Goal: Task Accomplishment & Management: Use online tool/utility

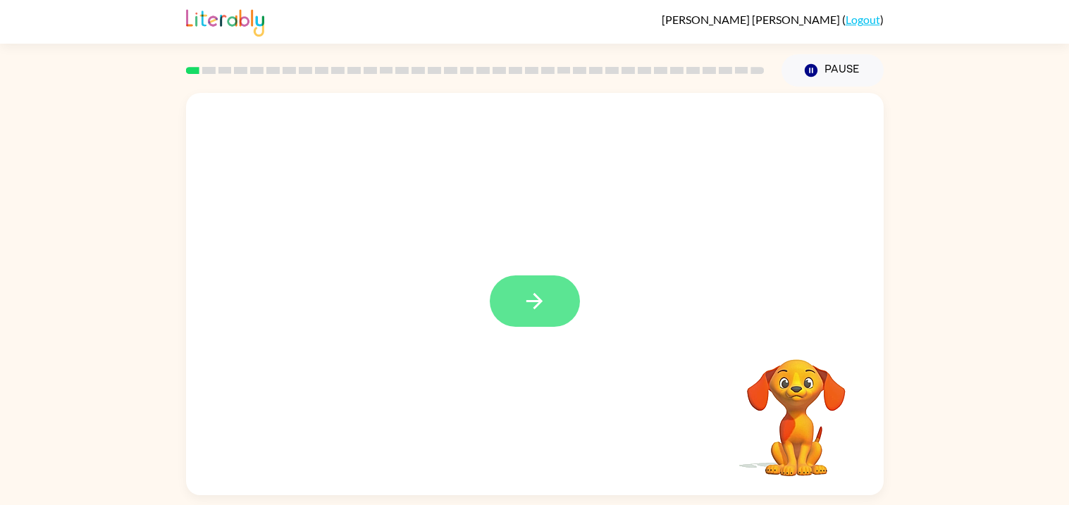
click at [532, 311] on icon "button" at bounding box center [534, 301] width 25 height 25
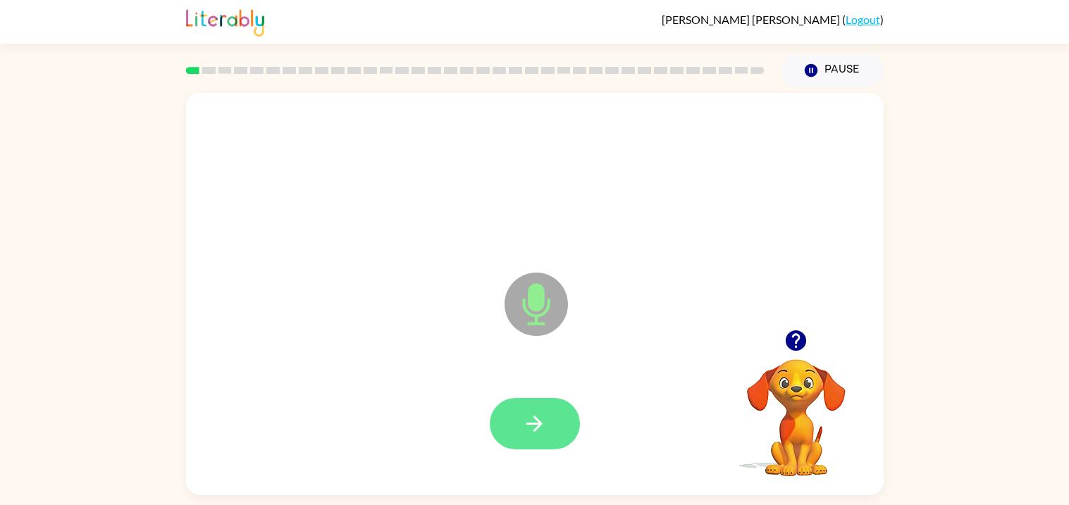
click at [537, 420] on icon "button" at bounding box center [535, 424] width 16 height 16
click at [546, 430] on icon "button" at bounding box center [534, 424] width 25 height 25
click at [539, 415] on icon "button" at bounding box center [534, 424] width 25 height 25
click at [521, 424] on button "button" at bounding box center [535, 423] width 90 height 51
click at [544, 424] on icon "button" at bounding box center [534, 424] width 25 height 25
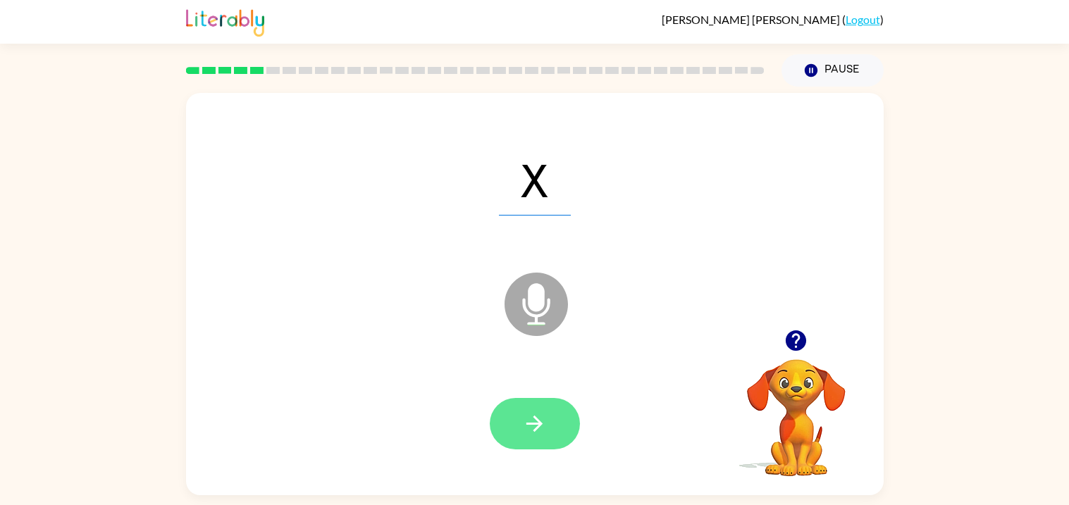
click at [533, 424] on icon "button" at bounding box center [535, 424] width 16 height 16
click at [534, 444] on button "button" at bounding box center [535, 423] width 90 height 51
click at [536, 435] on icon "button" at bounding box center [534, 424] width 25 height 25
click at [525, 423] on icon "button" at bounding box center [534, 424] width 25 height 25
click at [551, 415] on button "button" at bounding box center [535, 423] width 90 height 51
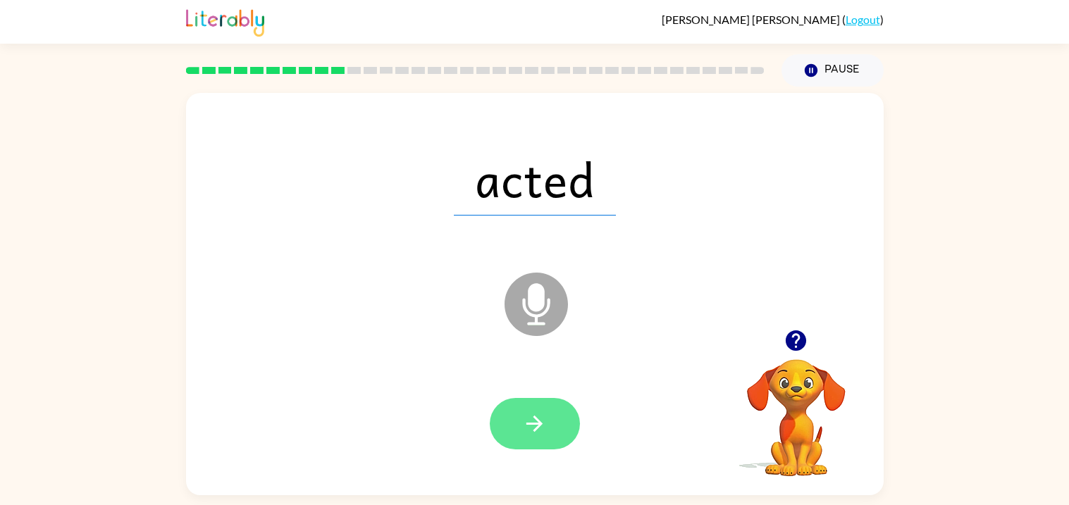
click at [520, 405] on button "button" at bounding box center [535, 423] width 90 height 51
click at [515, 441] on button "button" at bounding box center [535, 423] width 90 height 51
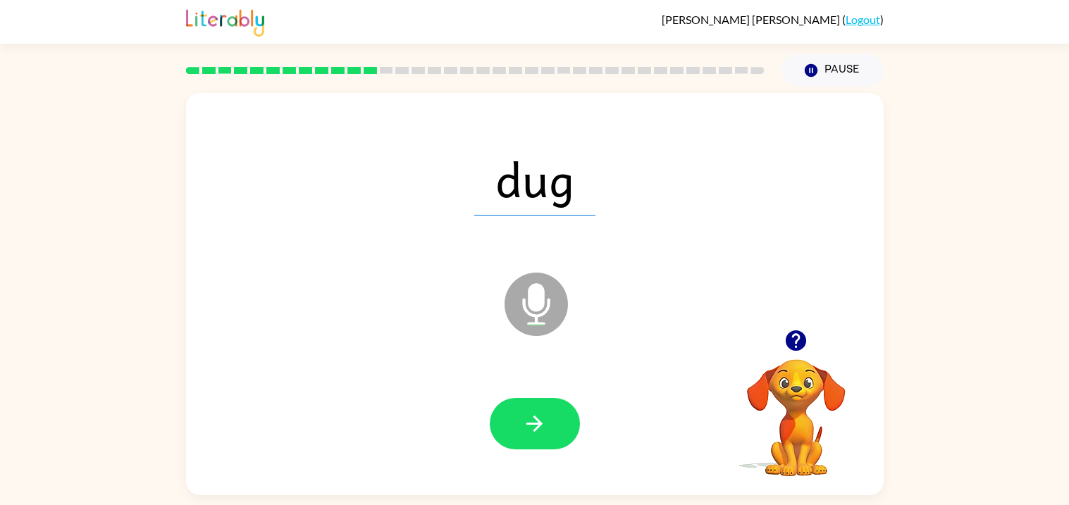
click at [560, 388] on div at bounding box center [535, 425] width 670 height 116
click at [547, 416] on button "button" at bounding box center [535, 423] width 90 height 51
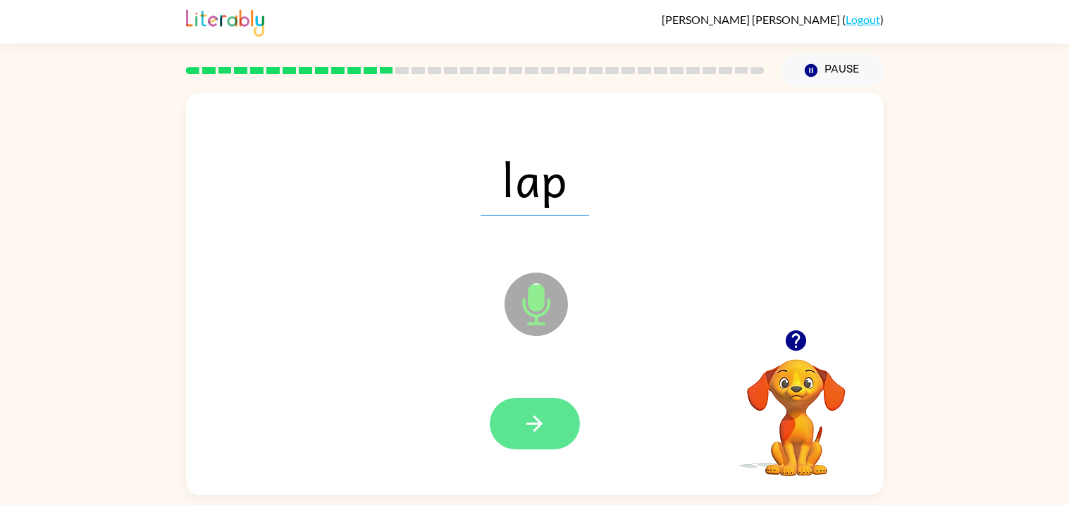
click at [537, 424] on icon "button" at bounding box center [535, 424] width 16 height 16
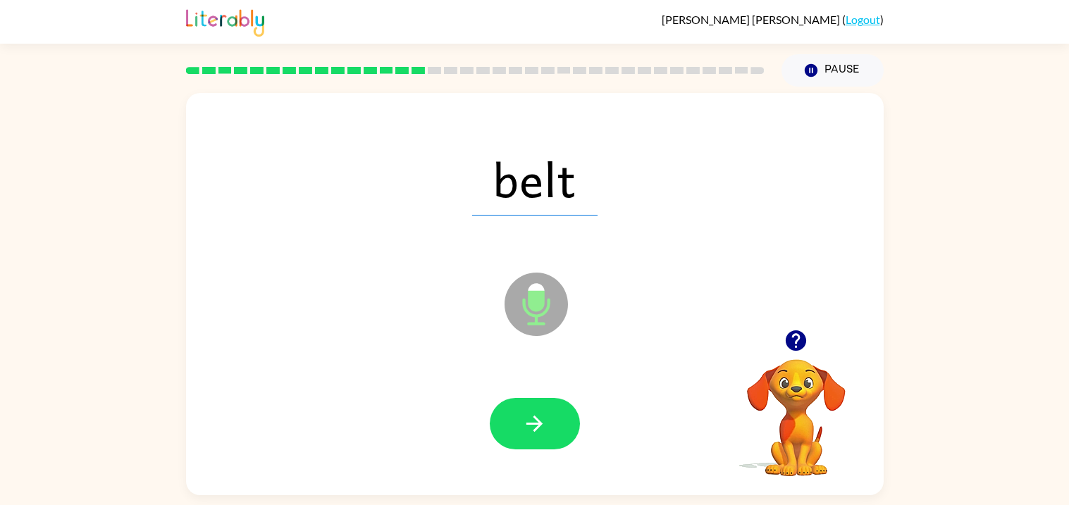
click at [546, 474] on div at bounding box center [535, 425] width 670 height 116
click at [575, 436] on button "button" at bounding box center [535, 423] width 90 height 51
click at [575, 454] on div at bounding box center [535, 425] width 670 height 116
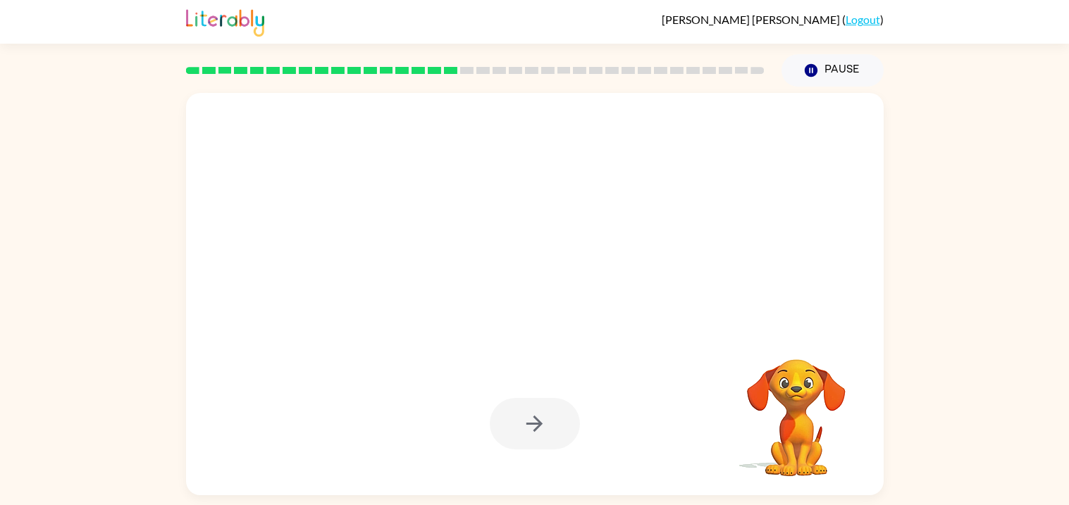
click at [544, 429] on div at bounding box center [535, 423] width 90 height 51
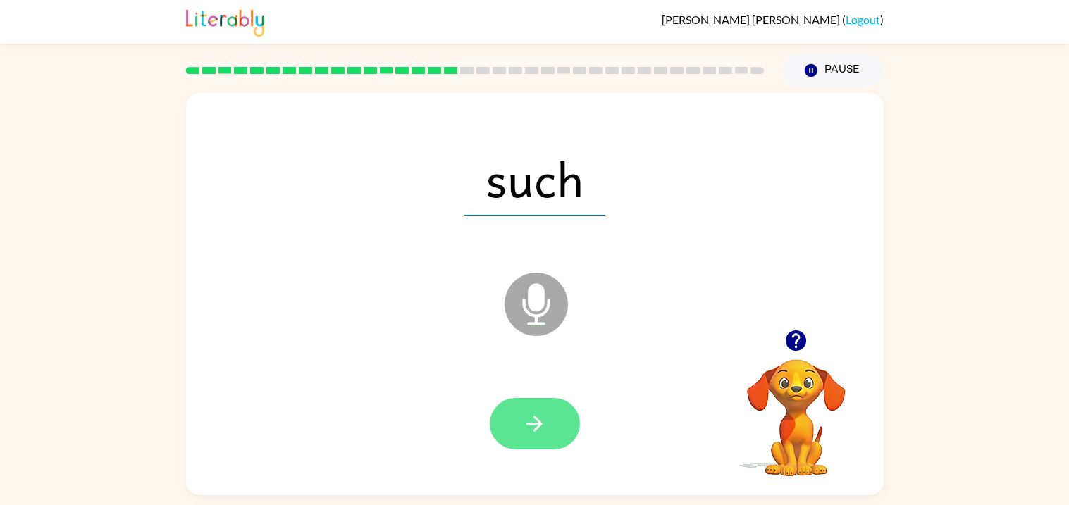
click at [549, 413] on button "button" at bounding box center [535, 423] width 90 height 51
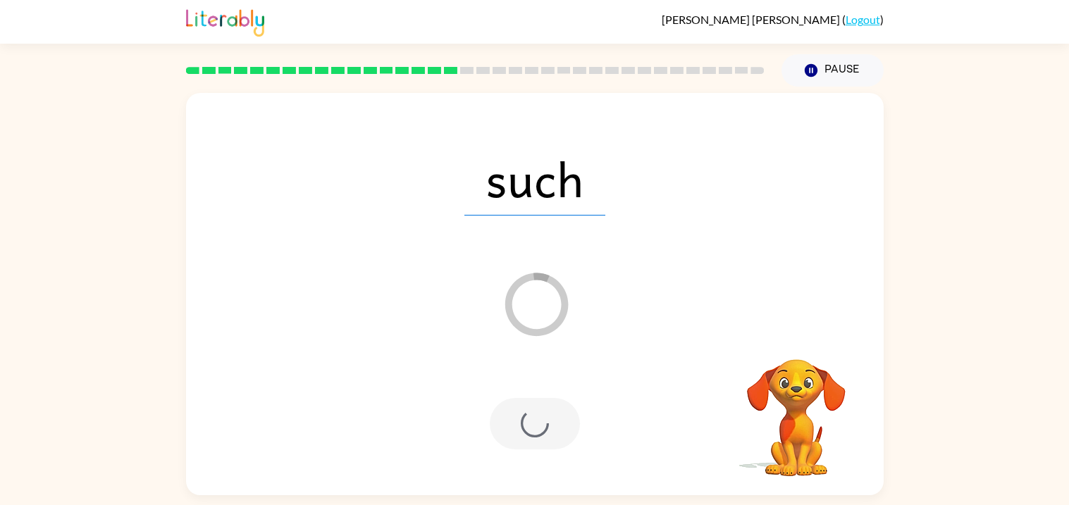
click at [537, 440] on div at bounding box center [535, 423] width 90 height 51
click at [761, 386] on video "Your browser must support playing .mp4 files to use Literably. Please try using…" at bounding box center [796, 408] width 141 height 141
click at [769, 413] on video "Your browser must support playing .mp4 files to use Literably. Please try using…" at bounding box center [796, 408] width 141 height 141
click at [780, 415] on video "Your browser must support playing .mp4 files to use Literably. Please try using…" at bounding box center [796, 408] width 141 height 141
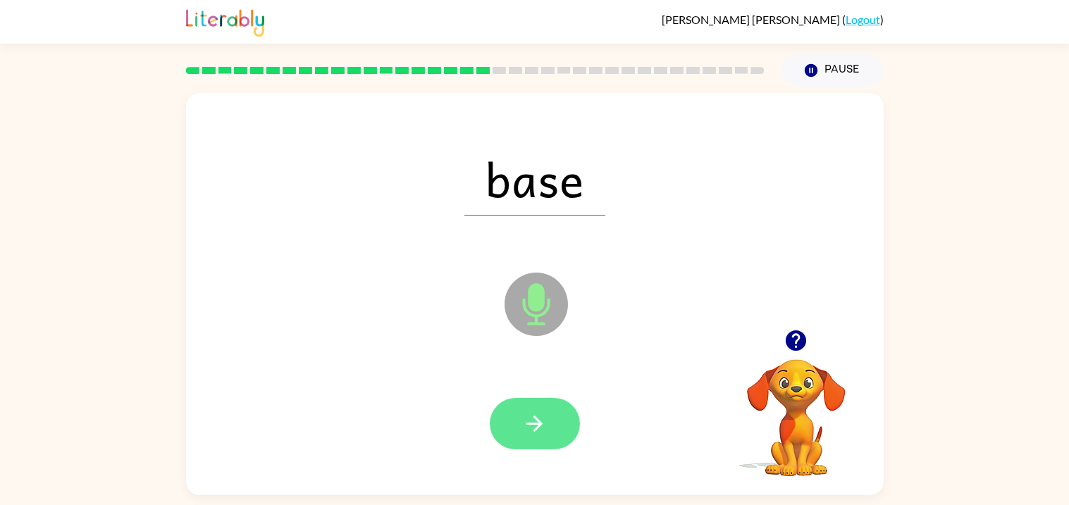
click at [562, 408] on button "button" at bounding box center [535, 423] width 90 height 51
click at [523, 439] on button "button" at bounding box center [535, 423] width 90 height 51
click at [525, 436] on icon "button" at bounding box center [534, 424] width 25 height 25
click at [546, 439] on button "button" at bounding box center [535, 423] width 90 height 51
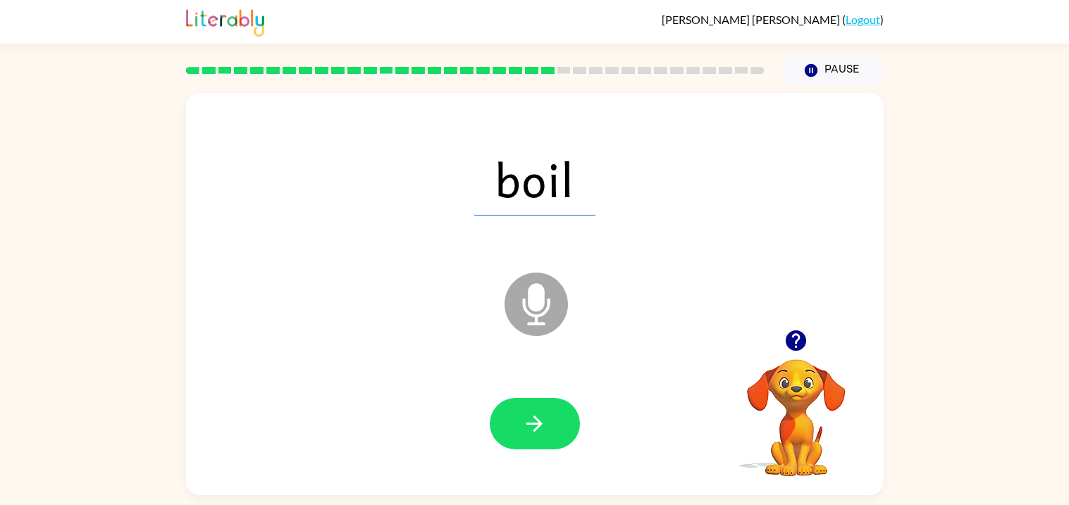
click at [535, 458] on div at bounding box center [535, 425] width 670 height 116
click at [539, 447] on button "button" at bounding box center [535, 423] width 90 height 51
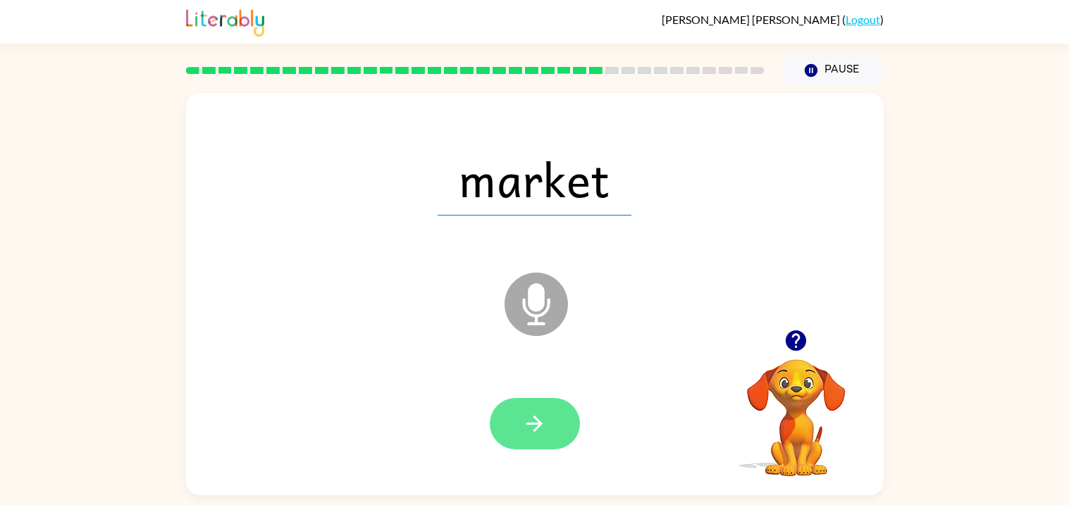
click at [513, 413] on button "button" at bounding box center [535, 423] width 90 height 51
click at [502, 416] on button "button" at bounding box center [535, 423] width 90 height 51
click at [532, 423] on icon "button" at bounding box center [535, 424] width 16 height 16
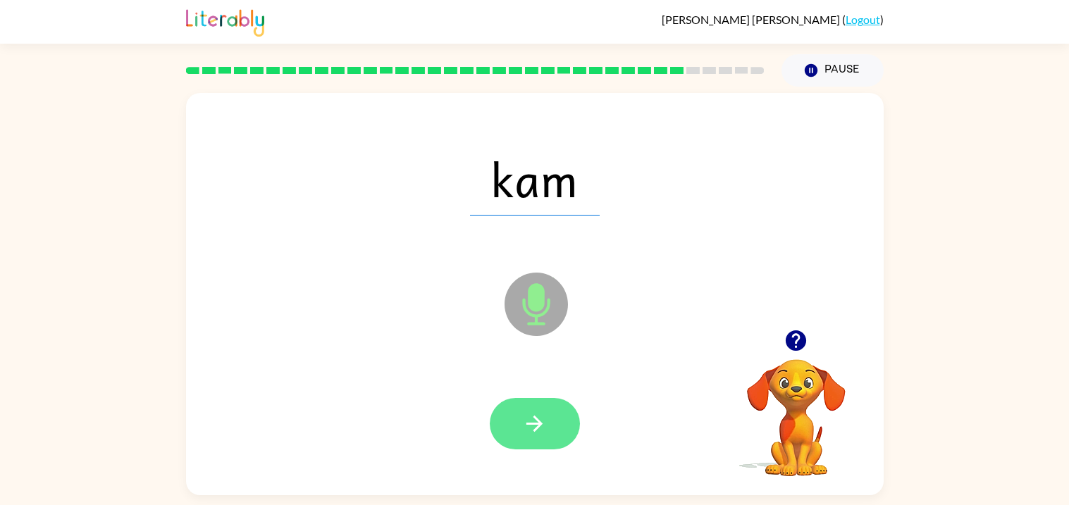
click at [537, 418] on icon "button" at bounding box center [534, 424] width 25 height 25
click at [543, 407] on button "button" at bounding box center [535, 423] width 90 height 51
click at [525, 421] on icon "button" at bounding box center [534, 424] width 25 height 25
click at [520, 415] on button "button" at bounding box center [535, 423] width 90 height 51
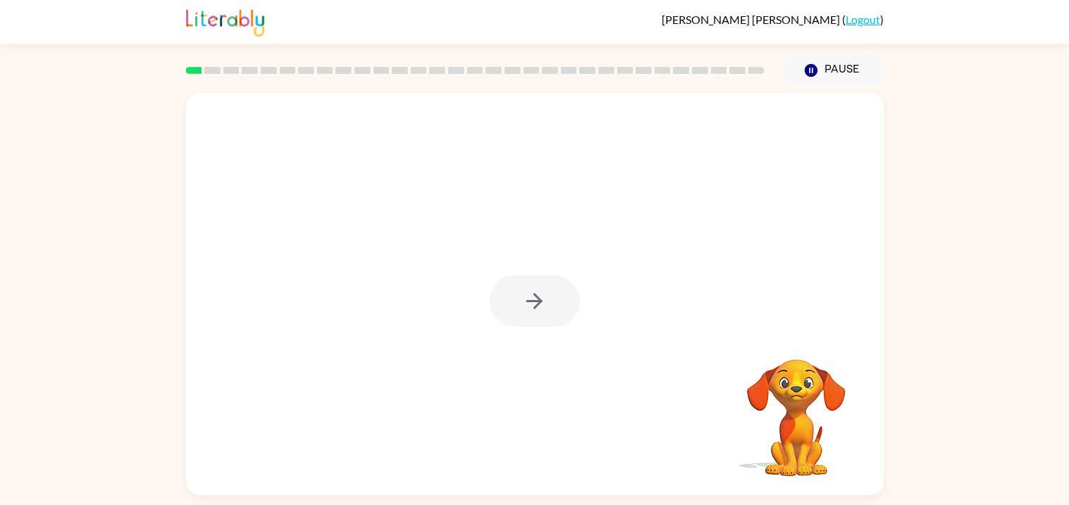
click at [560, 305] on div at bounding box center [535, 301] width 90 height 51
click at [551, 286] on div at bounding box center [535, 301] width 90 height 51
click at [541, 294] on div at bounding box center [535, 301] width 90 height 51
click at [539, 309] on icon "button" at bounding box center [534, 301] width 25 height 25
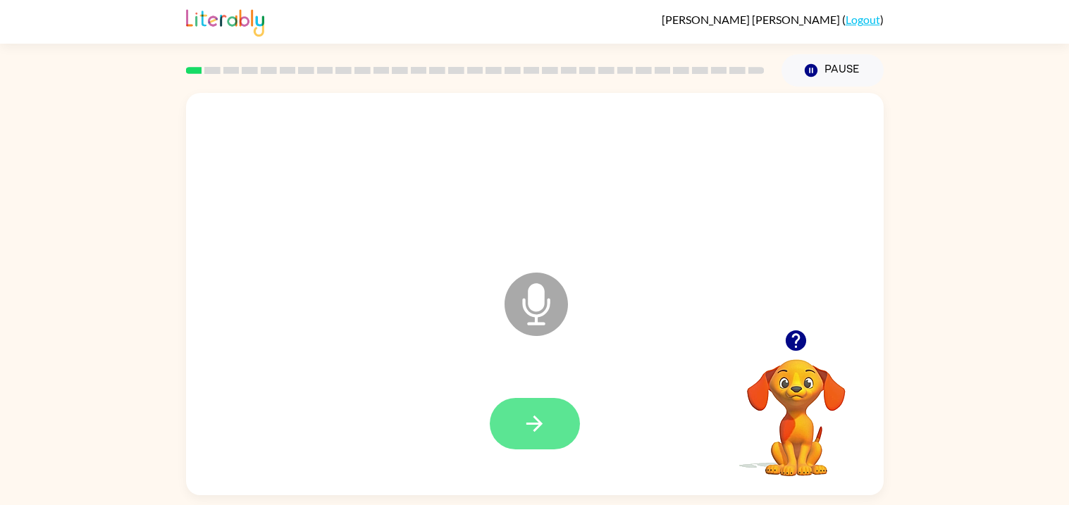
click at [572, 442] on button "button" at bounding box center [535, 423] width 90 height 51
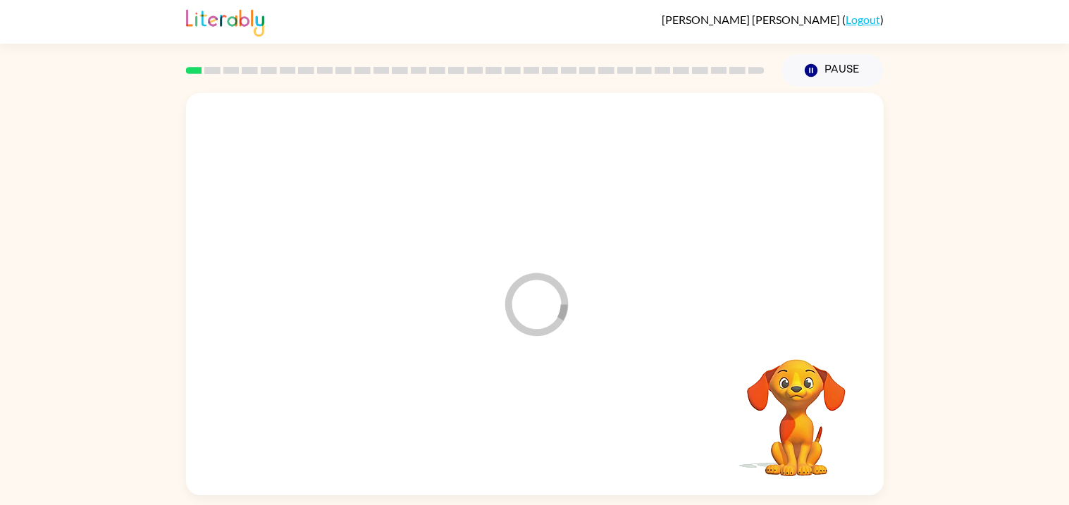
click at [537, 432] on div at bounding box center [535, 425] width 670 height 116
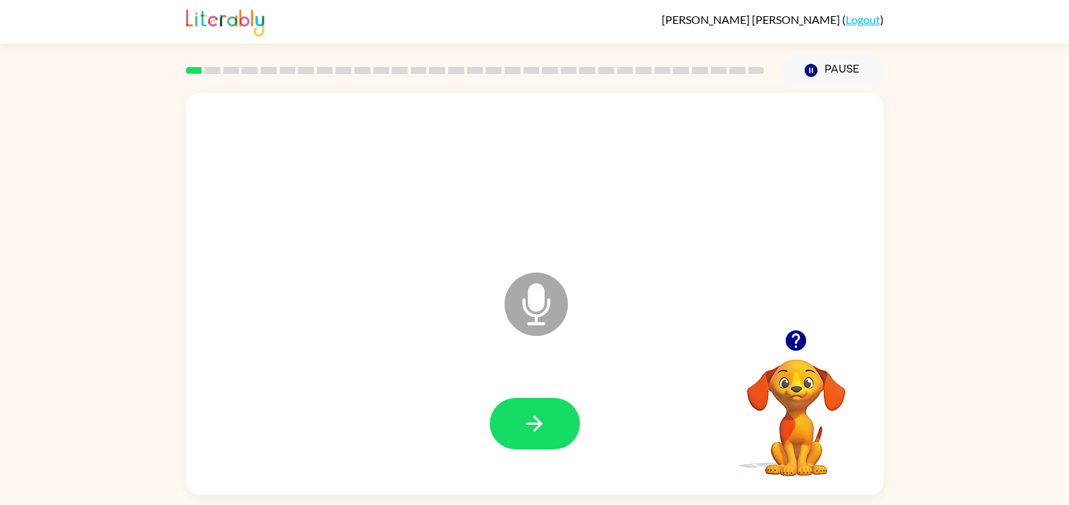
click at [529, 386] on div at bounding box center [535, 425] width 670 height 116
click at [522, 427] on icon "button" at bounding box center [534, 424] width 25 height 25
click at [525, 409] on button "button" at bounding box center [535, 423] width 90 height 51
click at [516, 429] on button "button" at bounding box center [535, 423] width 90 height 51
click at [539, 420] on icon "button" at bounding box center [534, 424] width 25 height 25
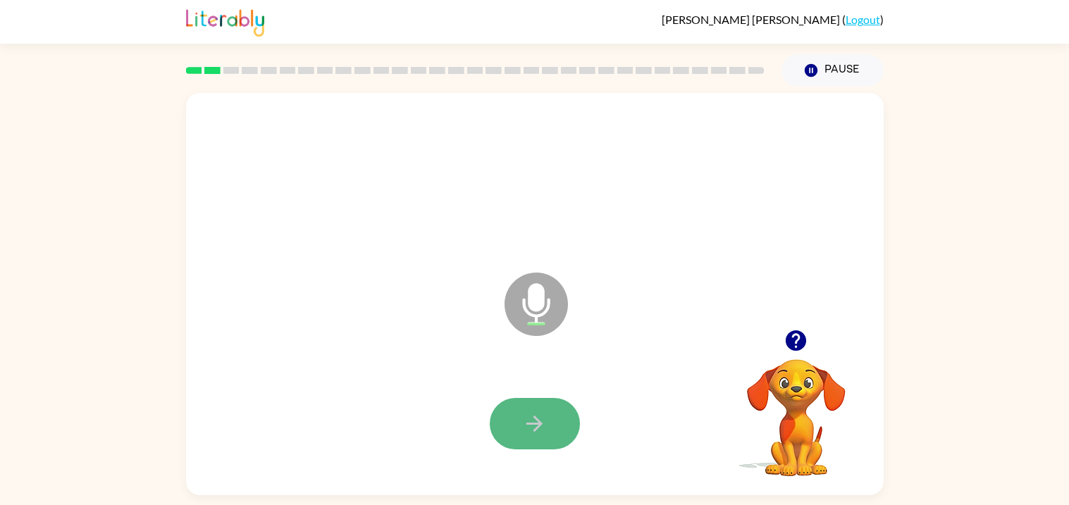
click at [544, 424] on icon "button" at bounding box center [534, 424] width 25 height 25
click at [541, 423] on icon "button" at bounding box center [535, 424] width 16 height 16
click at [530, 408] on button "button" at bounding box center [535, 423] width 90 height 51
click at [528, 413] on icon "button" at bounding box center [534, 424] width 25 height 25
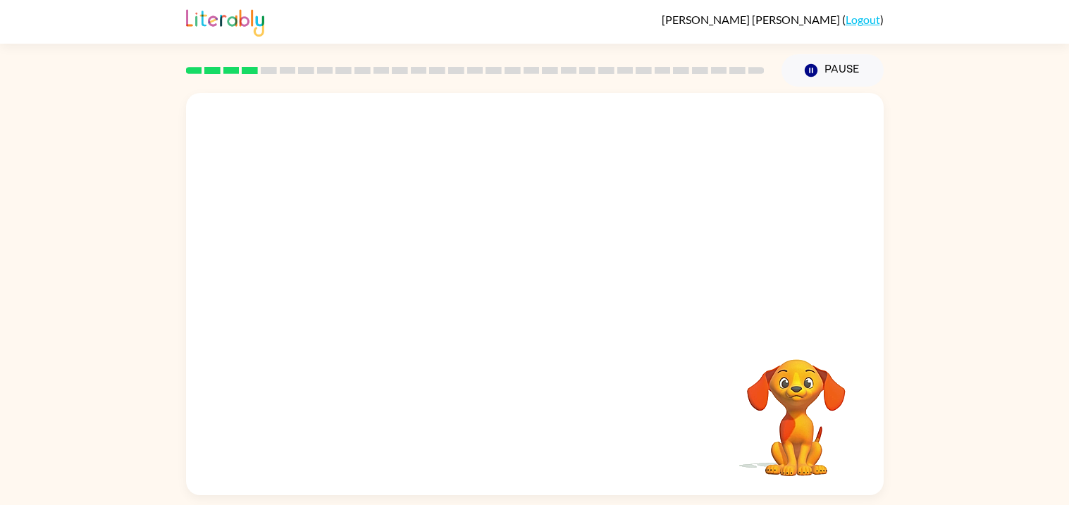
click at [525, 415] on div at bounding box center [535, 425] width 670 height 116
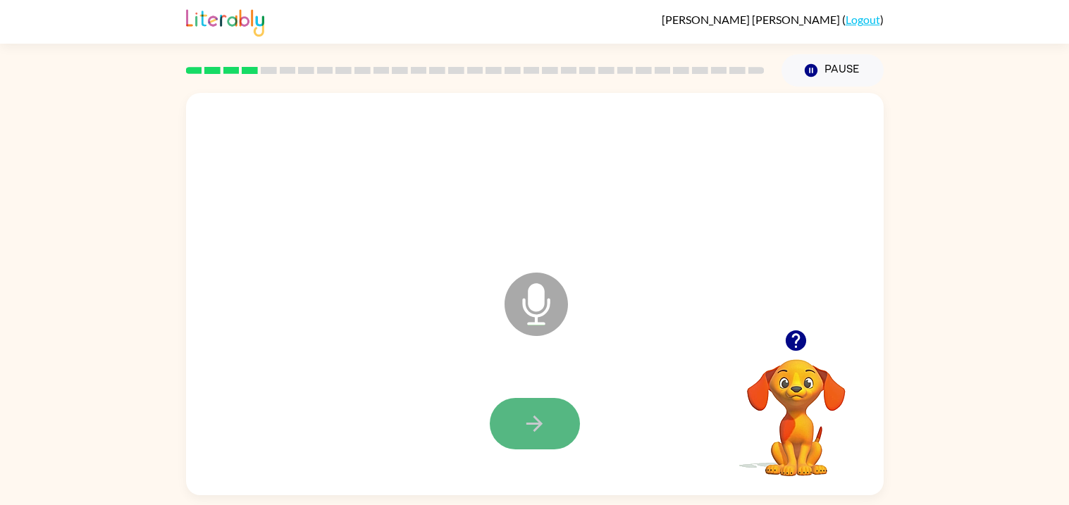
click at [526, 416] on icon "button" at bounding box center [534, 424] width 25 height 25
click at [525, 417] on icon "button" at bounding box center [534, 424] width 25 height 25
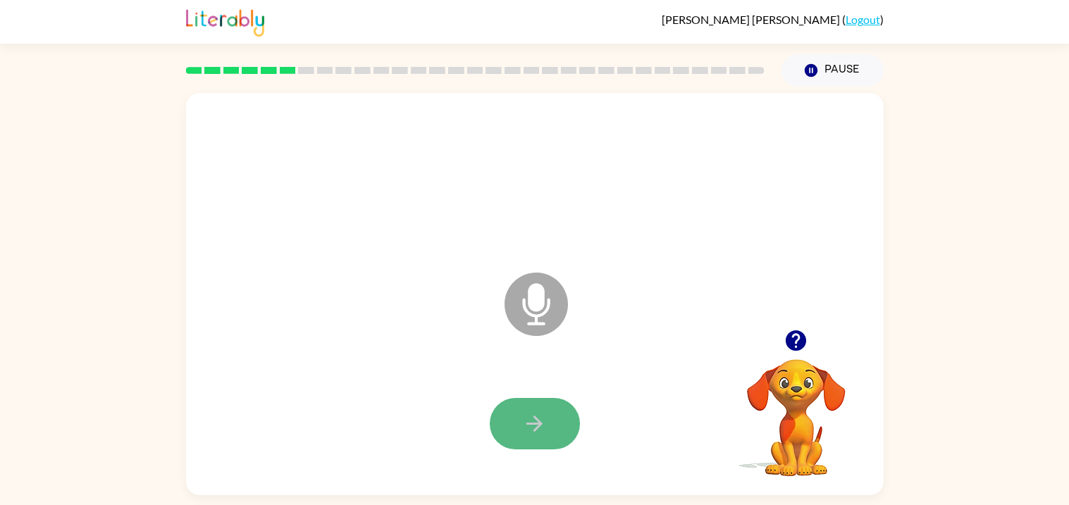
click at [525, 421] on icon "button" at bounding box center [534, 424] width 25 height 25
click at [527, 434] on icon "button" at bounding box center [534, 424] width 25 height 25
click at [550, 432] on button "button" at bounding box center [535, 423] width 90 height 51
click at [537, 413] on icon "button" at bounding box center [534, 424] width 25 height 25
click at [557, 401] on button "button" at bounding box center [535, 423] width 90 height 51
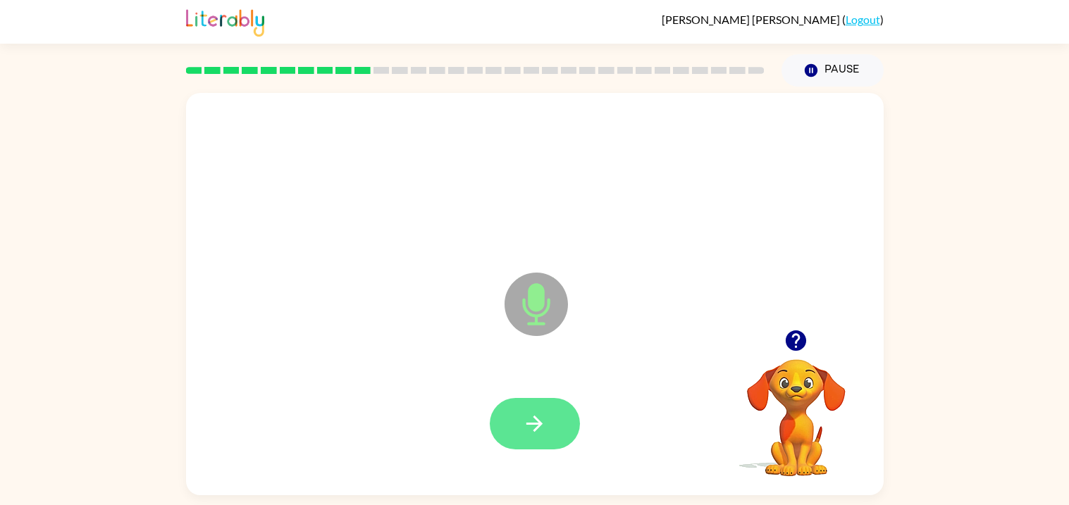
click at [512, 422] on button "button" at bounding box center [535, 423] width 90 height 51
click at [551, 425] on button "button" at bounding box center [535, 423] width 90 height 51
click at [551, 436] on button "button" at bounding box center [535, 423] width 90 height 51
click at [532, 447] on button "button" at bounding box center [535, 423] width 90 height 51
click at [533, 422] on icon "button" at bounding box center [534, 424] width 25 height 25
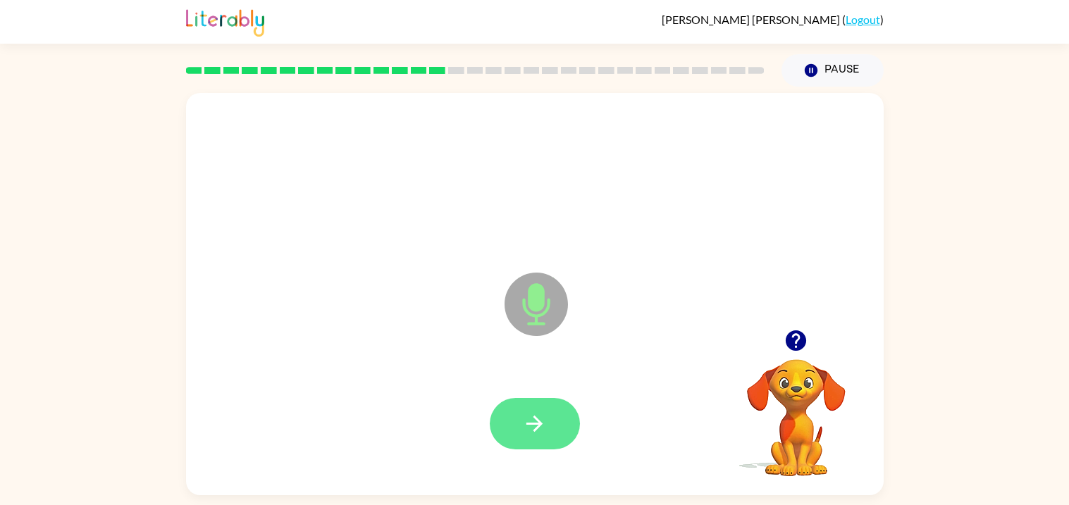
click at [551, 411] on button "button" at bounding box center [535, 423] width 90 height 51
click at [520, 425] on button "button" at bounding box center [535, 423] width 90 height 51
click at [534, 404] on button "button" at bounding box center [535, 423] width 90 height 51
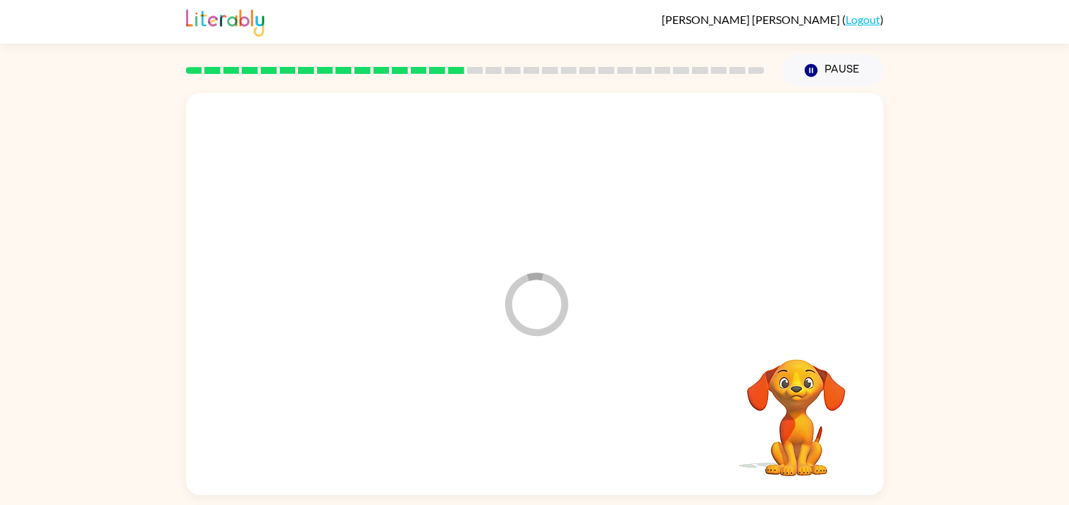
click at [539, 410] on div at bounding box center [535, 425] width 670 height 116
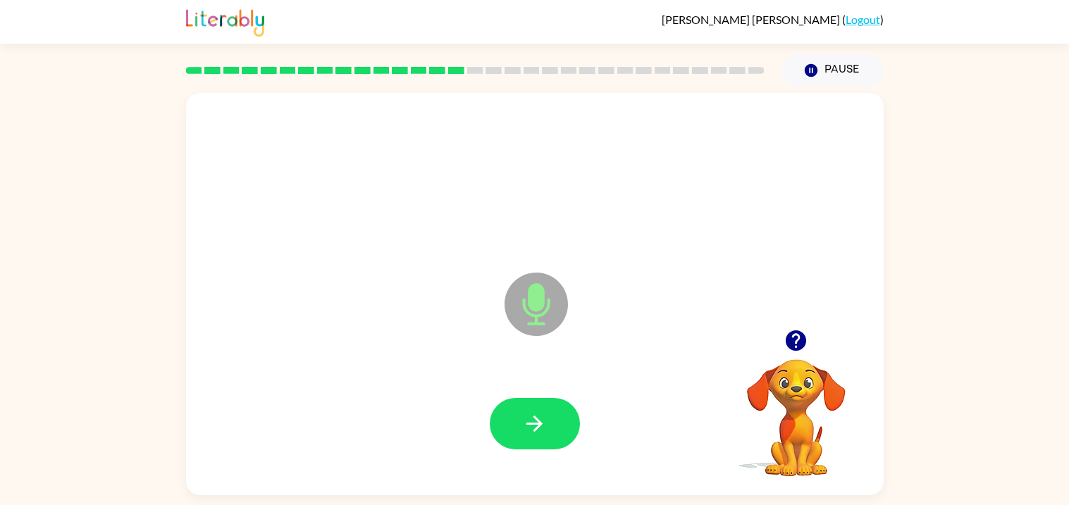
click at [536, 448] on button "button" at bounding box center [535, 423] width 90 height 51
click at [534, 467] on div at bounding box center [535, 425] width 670 height 116
click at [526, 428] on icon "button" at bounding box center [534, 424] width 25 height 25
click at [526, 409] on button "button" at bounding box center [535, 423] width 90 height 51
click at [516, 420] on button "button" at bounding box center [535, 423] width 90 height 51
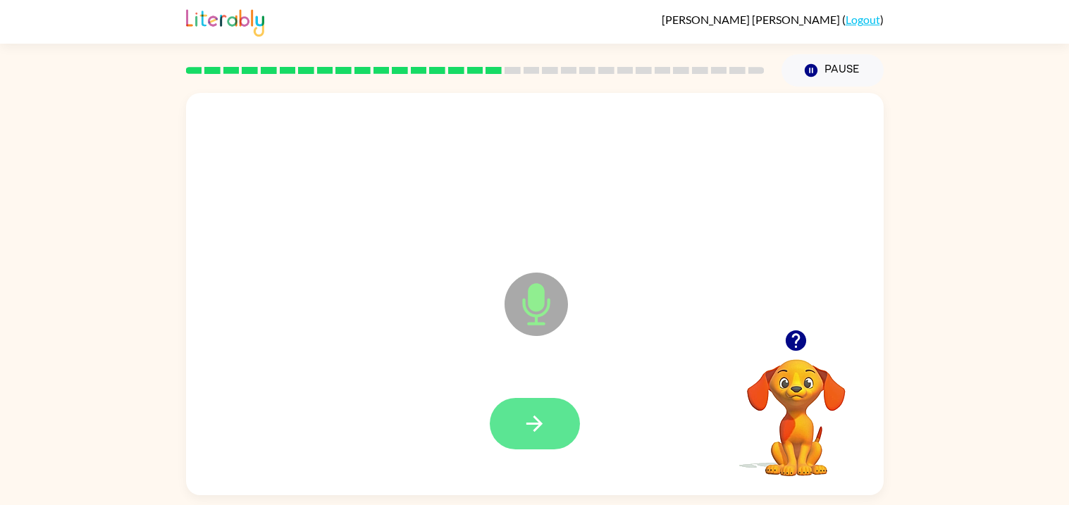
click at [530, 414] on icon "button" at bounding box center [534, 424] width 25 height 25
click at [536, 433] on icon "button" at bounding box center [534, 424] width 25 height 25
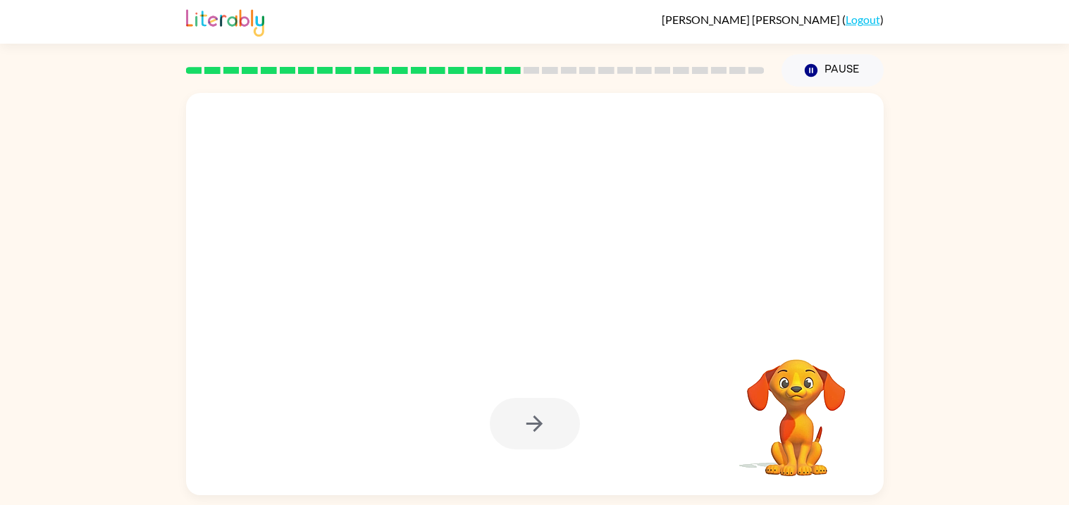
click at [503, 429] on div at bounding box center [535, 423] width 90 height 51
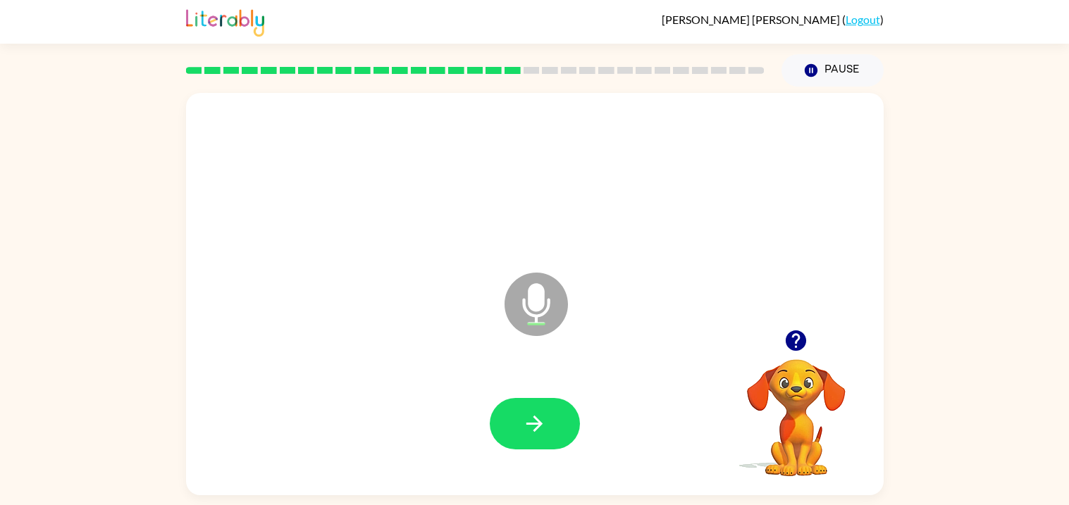
click at [520, 429] on button "button" at bounding box center [535, 423] width 90 height 51
click at [512, 424] on div at bounding box center [535, 423] width 90 height 51
click at [536, 434] on icon "button" at bounding box center [534, 424] width 25 height 25
click at [533, 420] on icon "button" at bounding box center [534, 424] width 25 height 25
click at [496, 436] on button "button" at bounding box center [535, 423] width 90 height 51
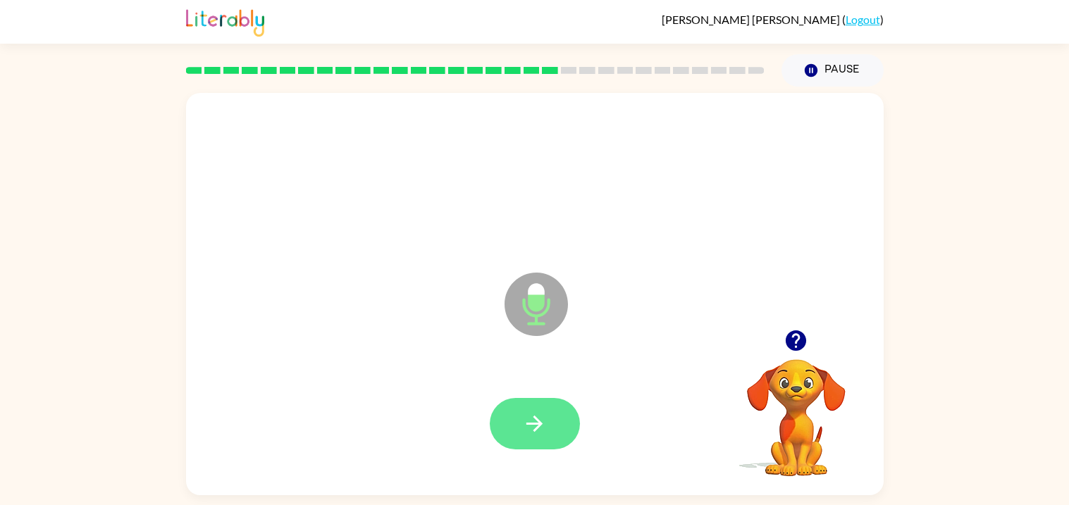
click at [530, 427] on icon "button" at bounding box center [534, 424] width 25 height 25
click at [540, 422] on icon "button" at bounding box center [535, 424] width 16 height 16
click at [529, 409] on button "button" at bounding box center [535, 423] width 90 height 51
click at [526, 438] on button "button" at bounding box center [535, 423] width 90 height 51
click at [530, 428] on icon "button" at bounding box center [534, 424] width 25 height 25
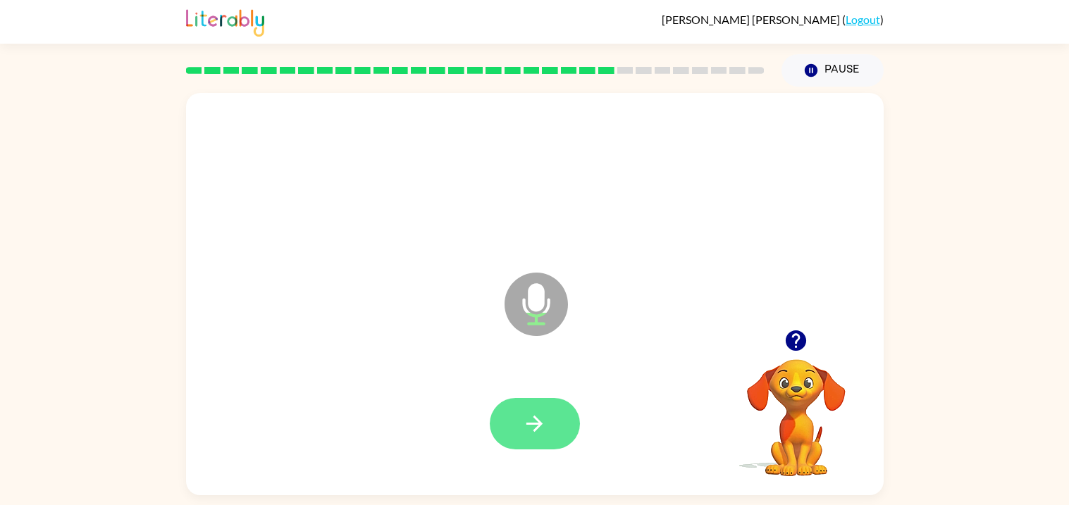
click at [515, 409] on button "button" at bounding box center [535, 423] width 90 height 51
click at [551, 425] on button "button" at bounding box center [535, 423] width 90 height 51
click at [532, 426] on icon "button" at bounding box center [534, 424] width 25 height 25
click at [536, 419] on icon "button" at bounding box center [535, 424] width 16 height 16
click at [541, 415] on div at bounding box center [535, 423] width 90 height 51
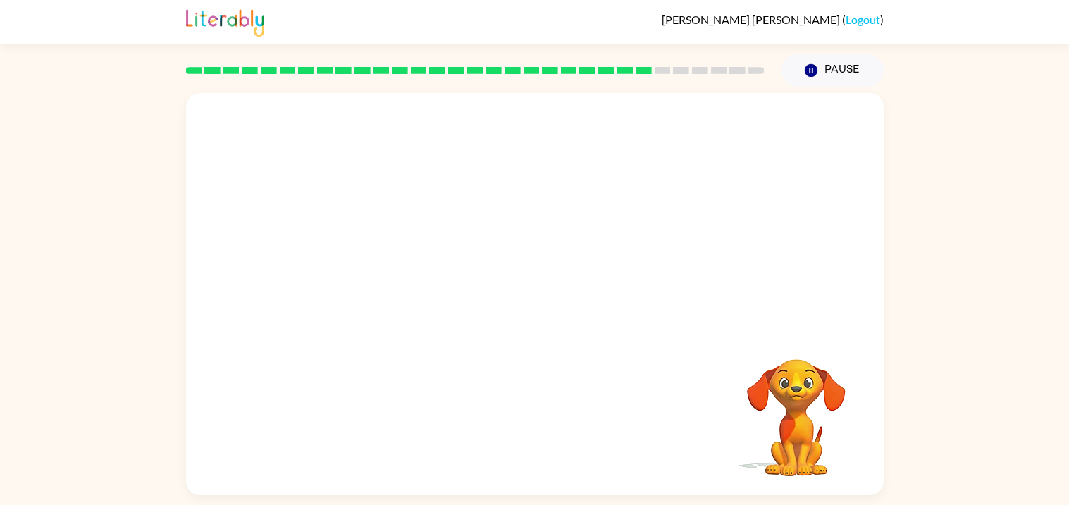
click at [549, 317] on div at bounding box center [535, 211] width 698 height 237
click at [540, 314] on div at bounding box center [535, 211] width 698 height 237
click at [550, 309] on div at bounding box center [535, 211] width 698 height 237
click at [529, 295] on div at bounding box center [535, 211] width 698 height 237
click at [537, 288] on div at bounding box center [535, 211] width 698 height 237
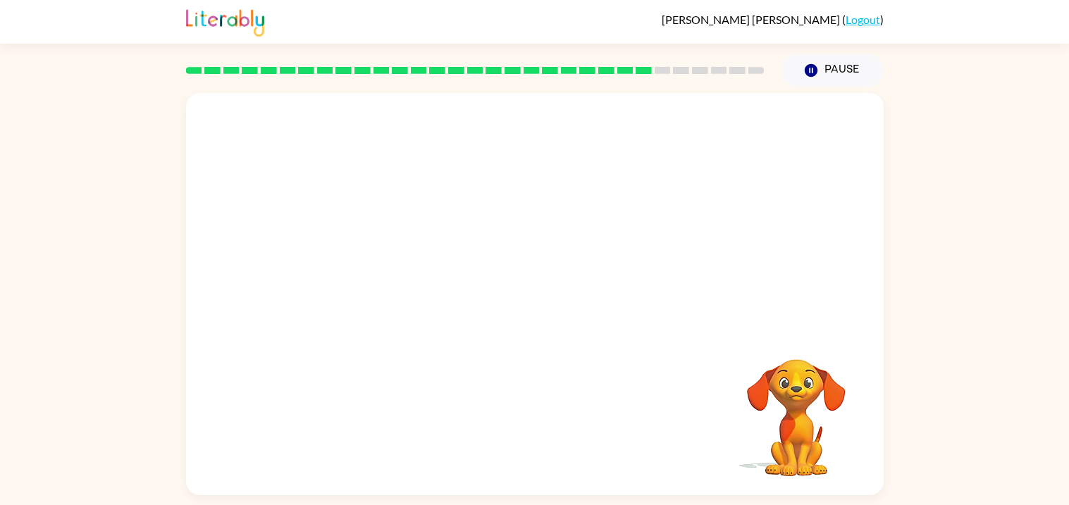
click at [525, 298] on div at bounding box center [535, 211] width 698 height 237
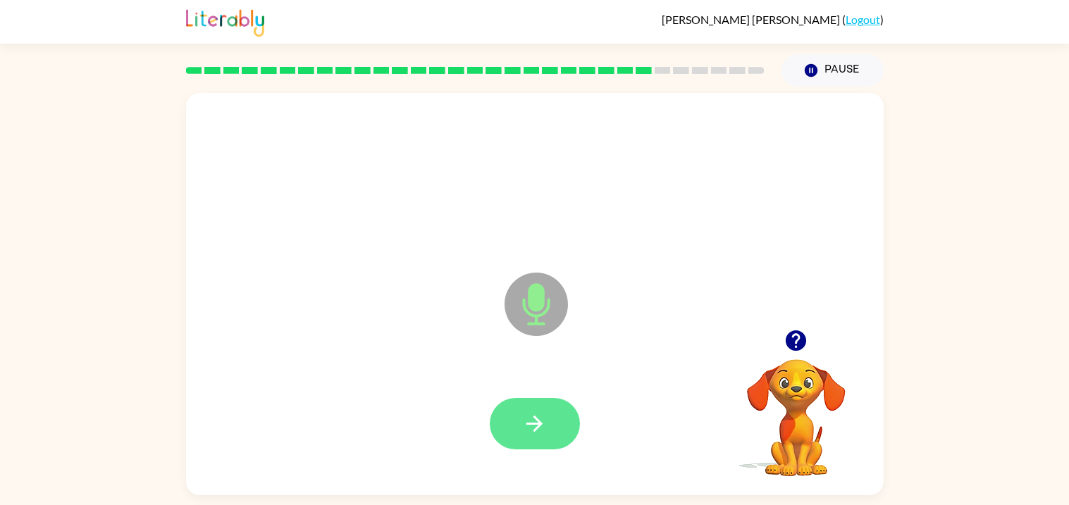
click at [529, 443] on button "button" at bounding box center [535, 423] width 90 height 51
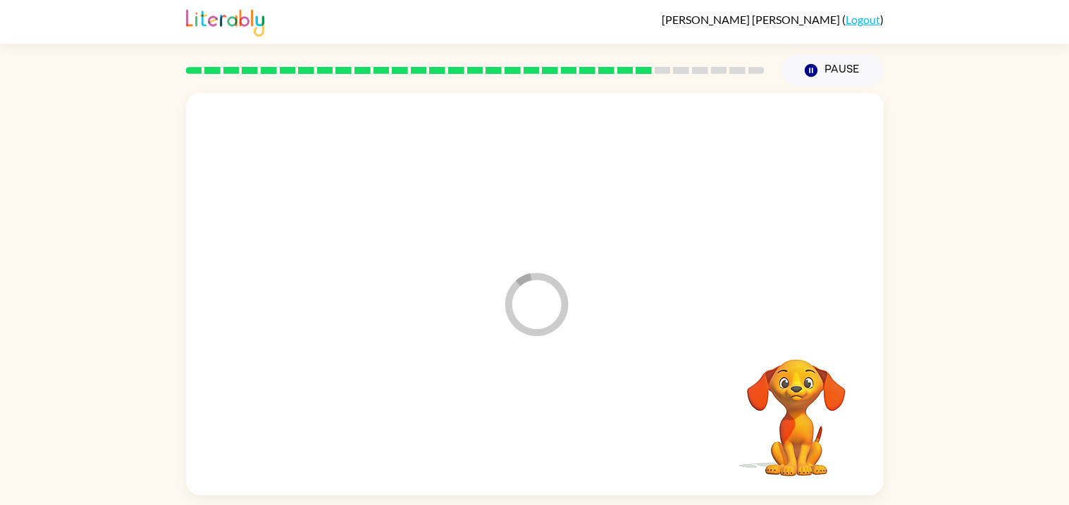
click at [533, 446] on div at bounding box center [535, 425] width 670 height 116
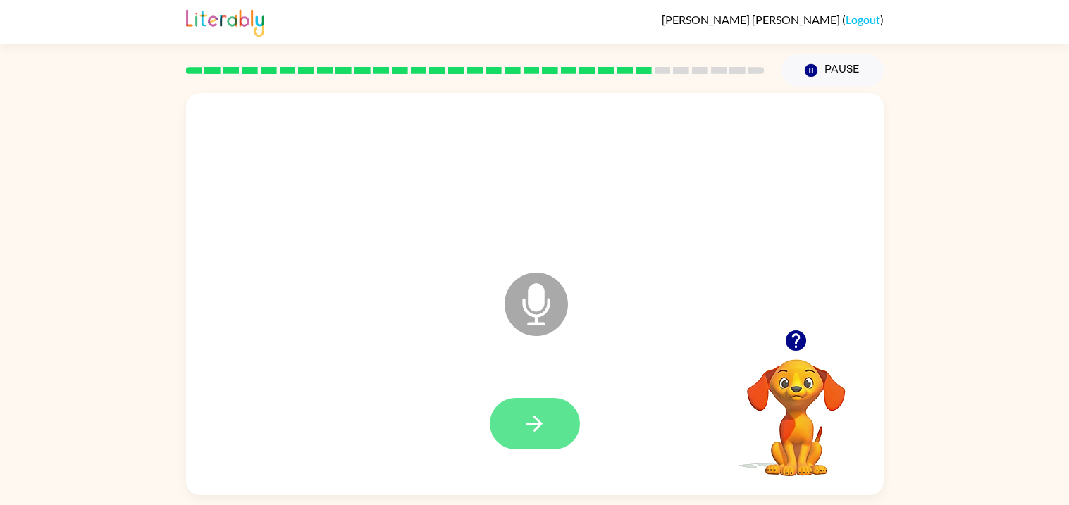
click at [519, 425] on button "button" at bounding box center [535, 423] width 90 height 51
click at [541, 446] on button "button" at bounding box center [535, 423] width 90 height 51
click at [525, 432] on icon "button" at bounding box center [534, 424] width 25 height 25
click at [528, 448] on button "button" at bounding box center [535, 423] width 90 height 51
click at [553, 457] on div at bounding box center [535, 425] width 670 height 116
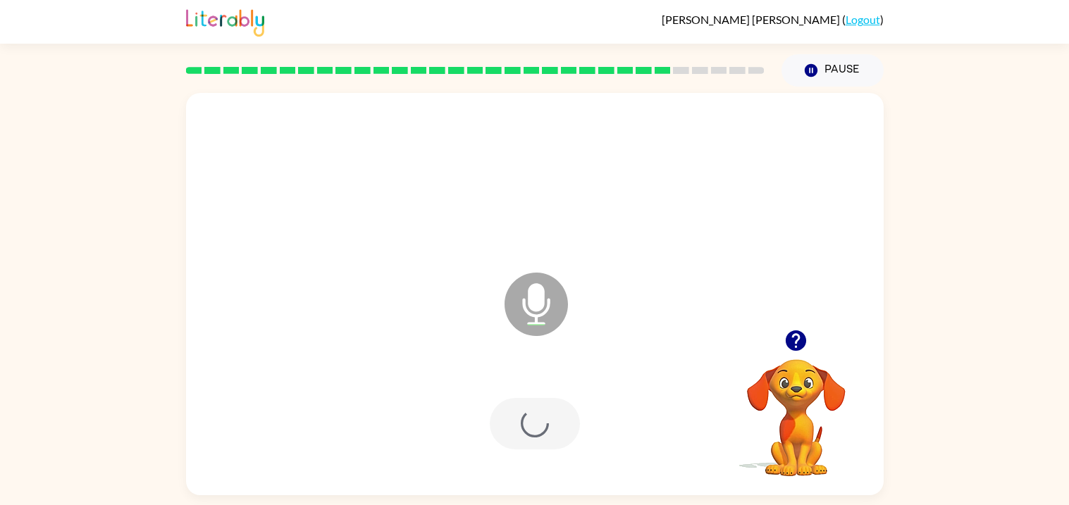
click at [550, 448] on div at bounding box center [535, 423] width 90 height 51
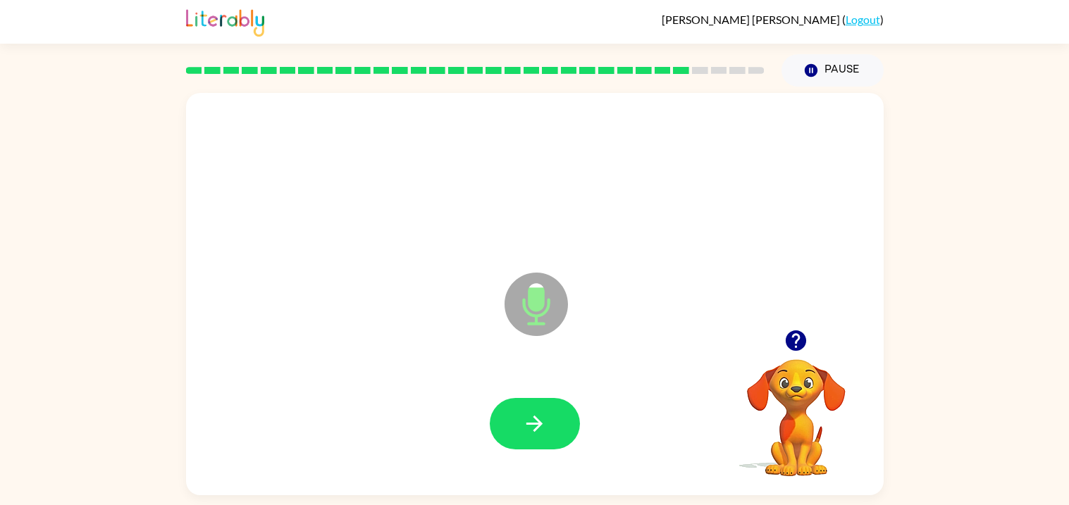
click at [542, 384] on div at bounding box center [535, 425] width 670 height 116
click at [522, 426] on icon "button" at bounding box center [534, 424] width 25 height 25
click at [578, 405] on div at bounding box center [535, 423] width 90 height 51
click at [541, 408] on button "button" at bounding box center [535, 423] width 90 height 51
click at [541, 420] on div at bounding box center [535, 423] width 90 height 51
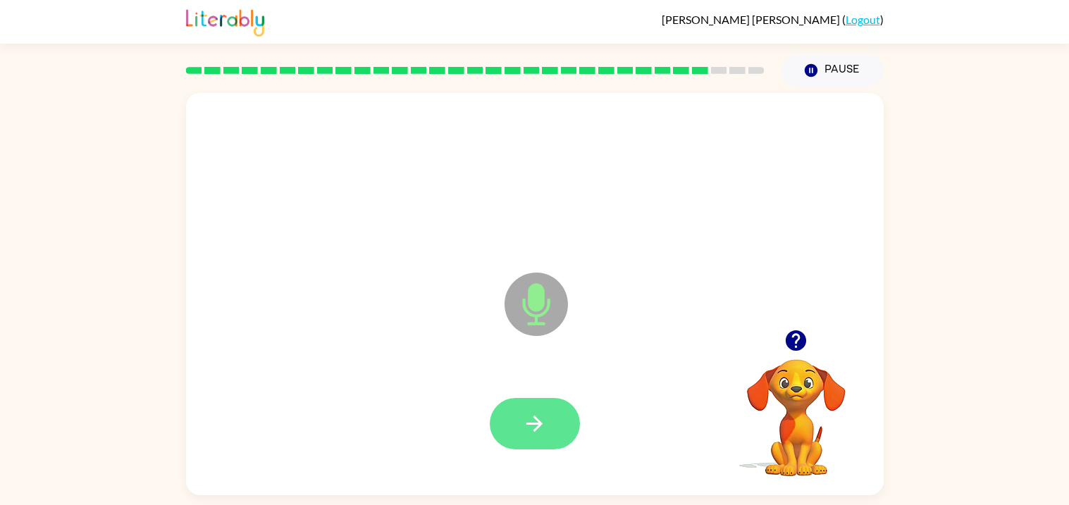
click at [556, 429] on button "button" at bounding box center [535, 423] width 90 height 51
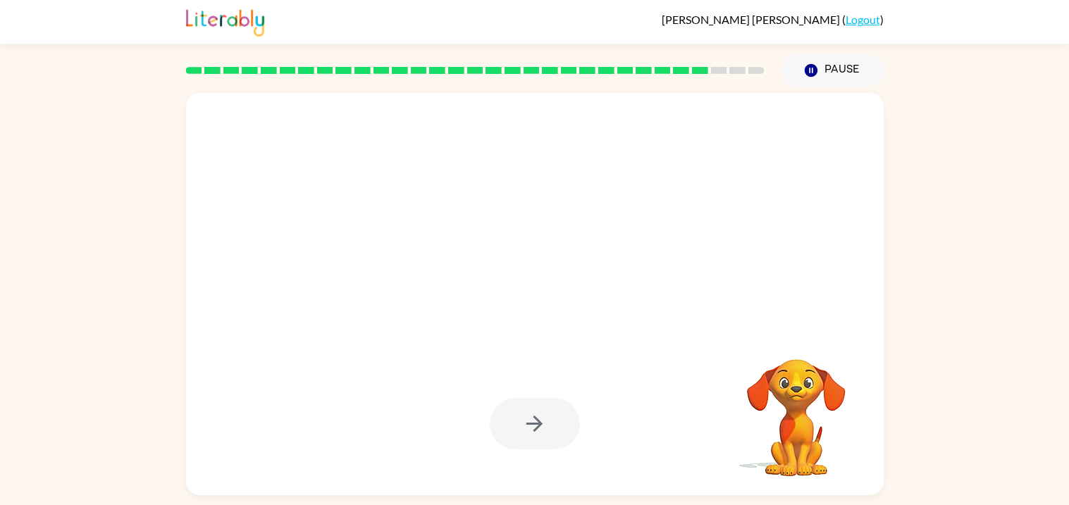
click at [534, 431] on div at bounding box center [535, 423] width 90 height 51
click at [534, 419] on icon "button" at bounding box center [534, 424] width 25 height 25
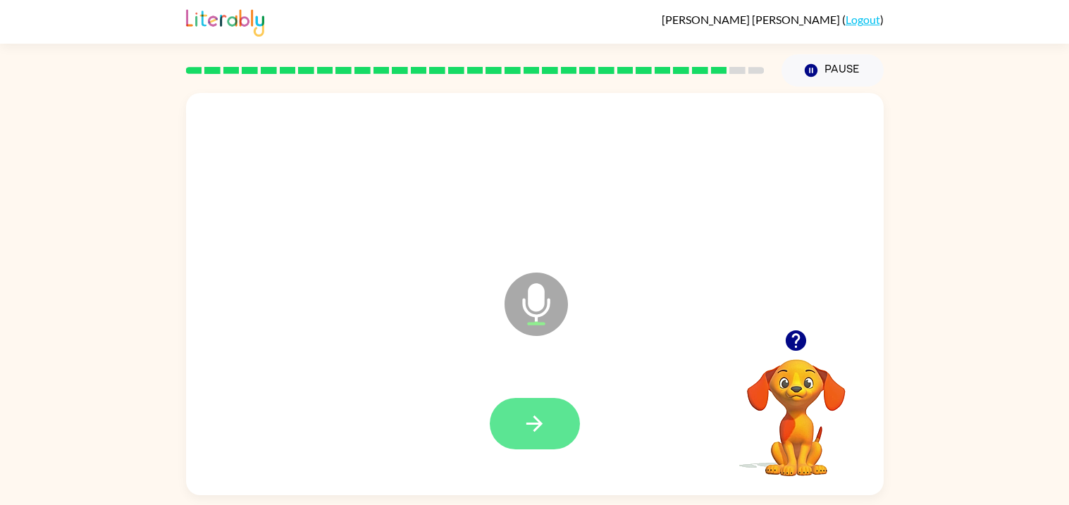
click at [540, 423] on icon "button" at bounding box center [535, 424] width 16 height 16
click at [522, 408] on button "button" at bounding box center [535, 423] width 90 height 51
click at [536, 408] on button "button" at bounding box center [535, 423] width 90 height 51
click at [549, 433] on button "button" at bounding box center [535, 423] width 90 height 51
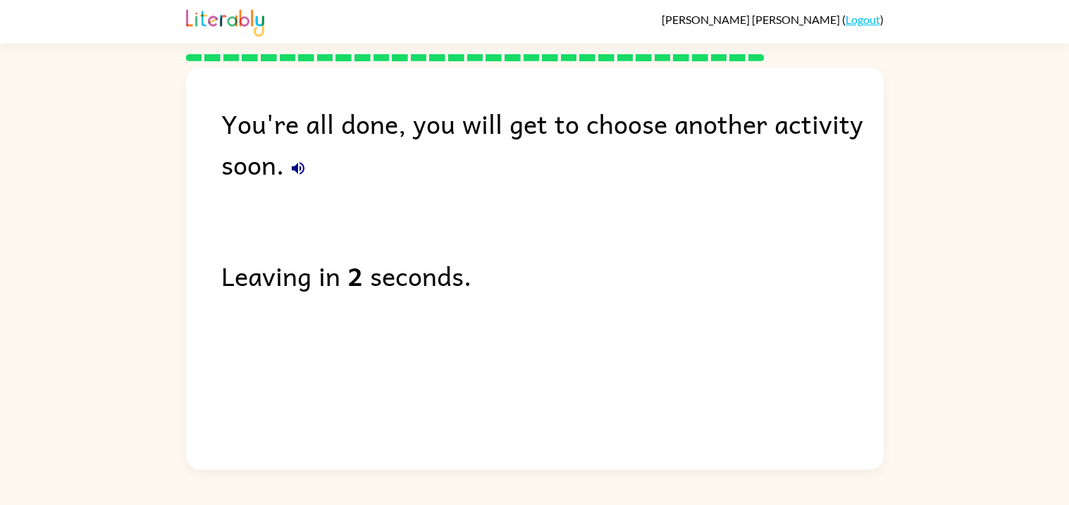
click at [637, 283] on div "Leaving in 2 seconds." at bounding box center [552, 275] width 663 height 41
click at [672, 329] on div "You're all done, you will get to choose another activity soon. Leaving in 1 sec…" at bounding box center [535, 266] width 698 height 396
